Goal: Task Accomplishment & Management: Manage account settings

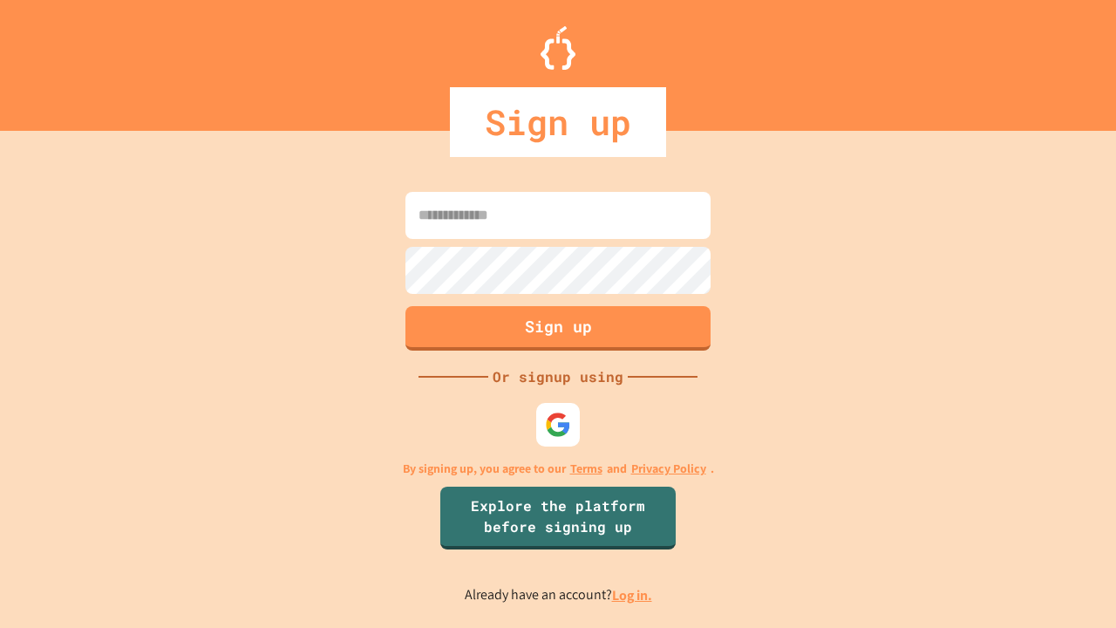
click at [633, 595] on link "Log in." at bounding box center [632, 595] width 40 height 18
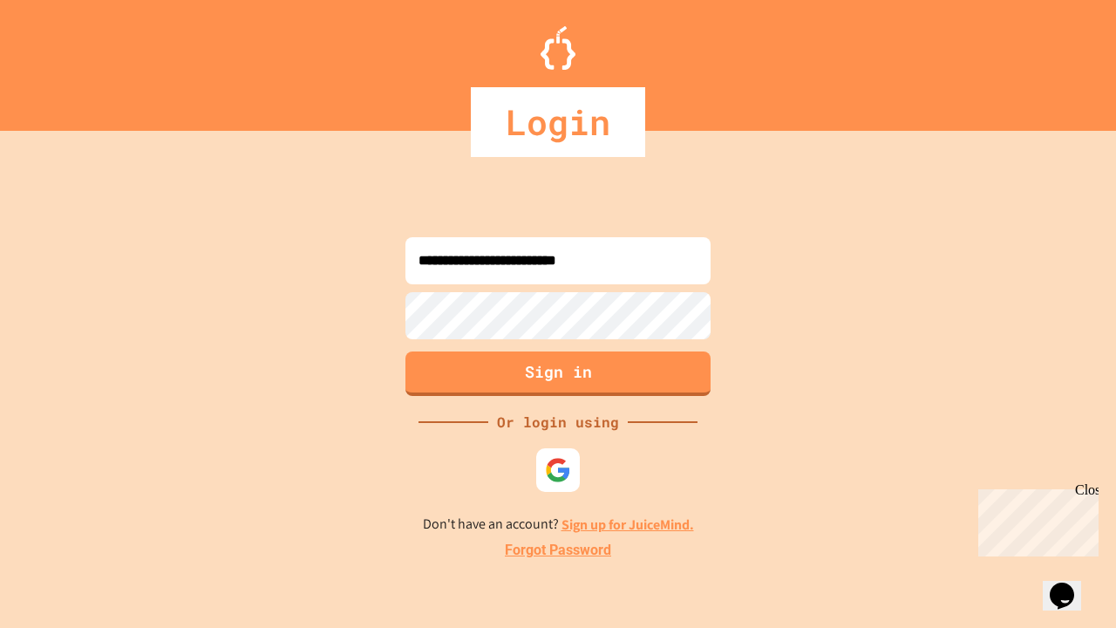
type input "**********"
